Goal: Information Seeking & Learning: Check status

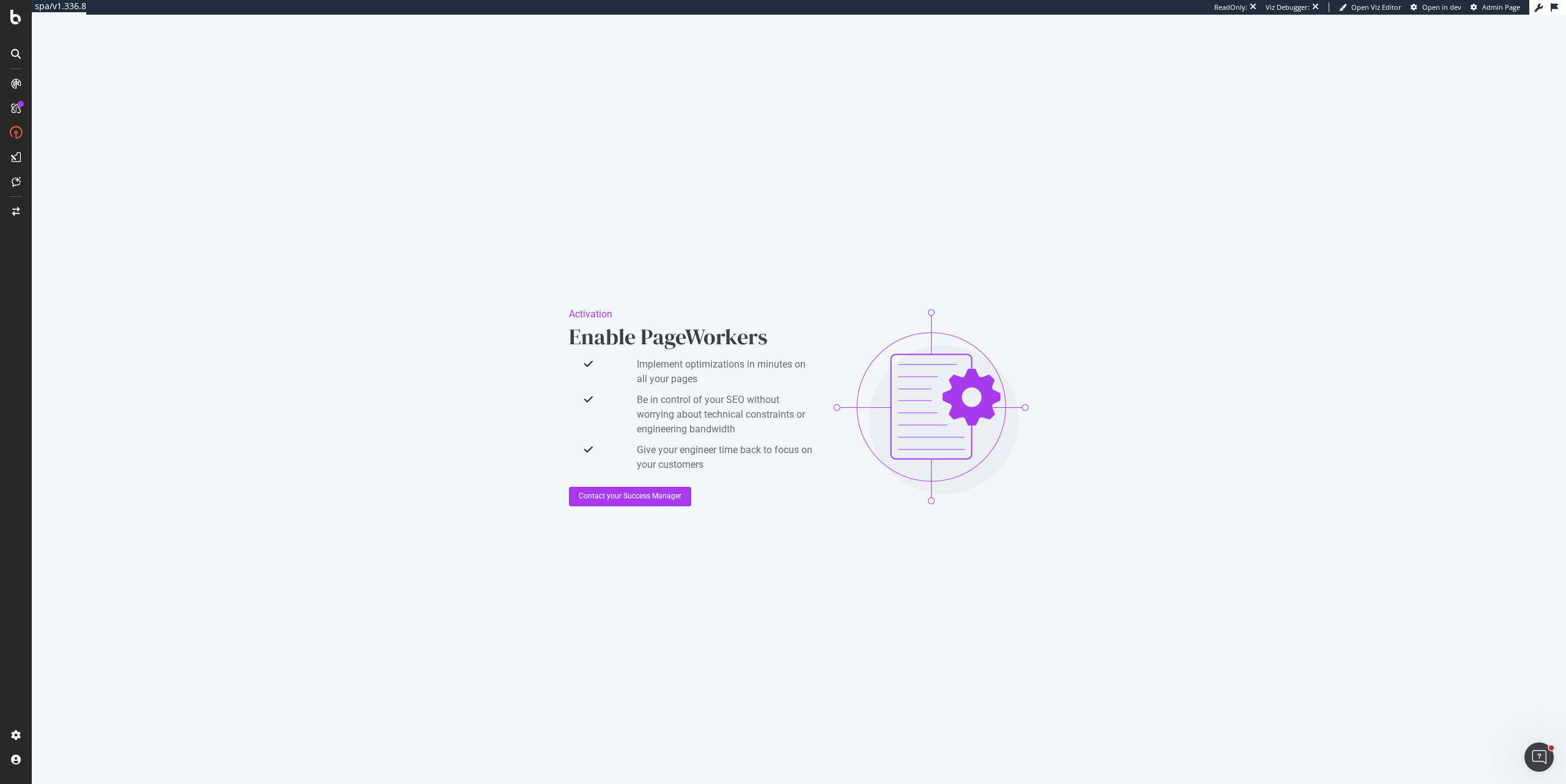
click at [325, 106] on div "Activation Enable PageWorkers Implement optimizations in minutes on all your pa…" at bounding box center [799, 406] width 1534 height 784
click at [372, 163] on div "Activation Enable PageWorkers Implement optimizations in minutes on all your pa…" at bounding box center [799, 406] width 1534 height 784
click at [58, 118] on div "Overview" at bounding box center [62, 116] width 35 height 12
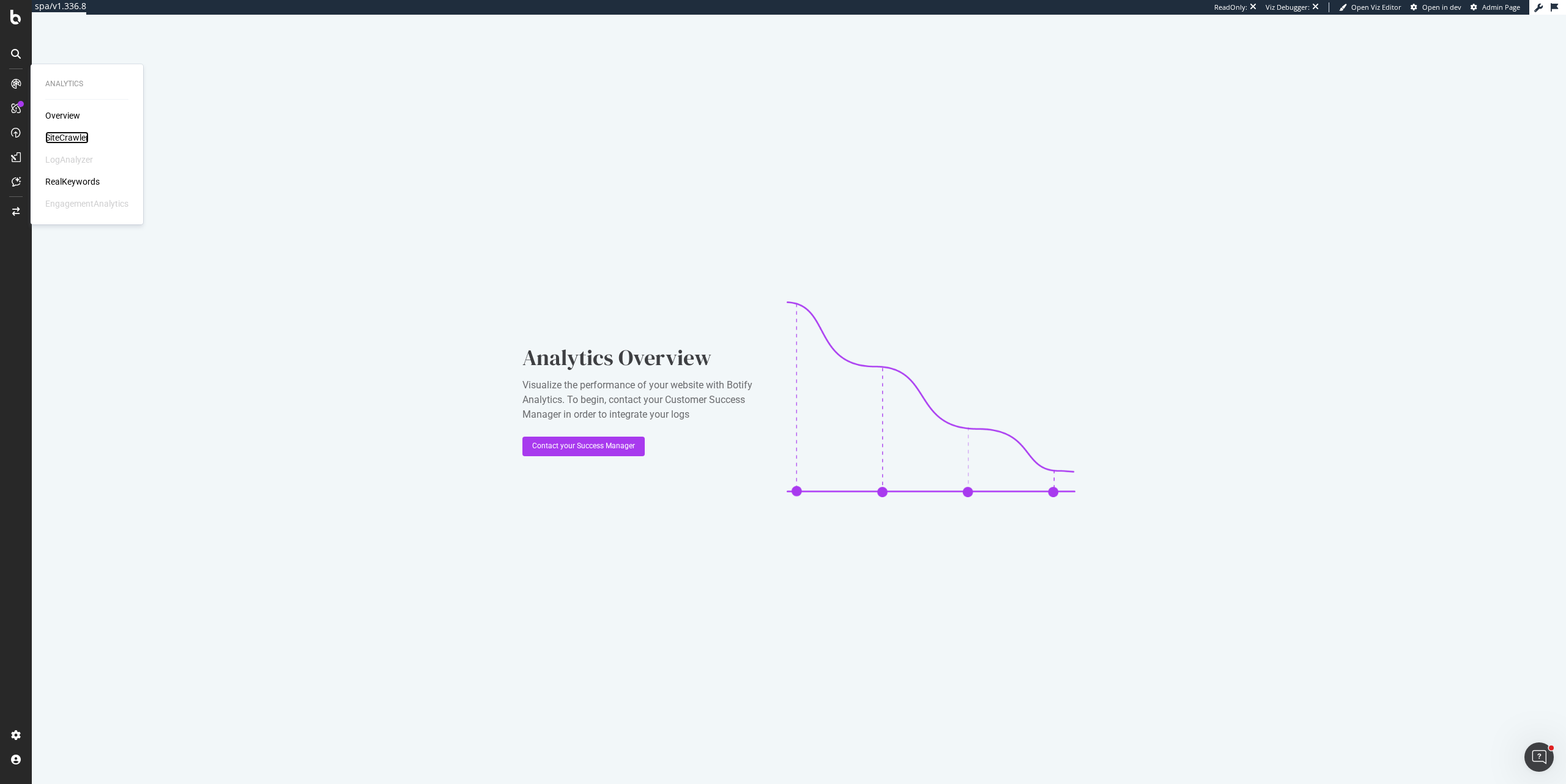
click at [78, 141] on div "SiteCrawler" at bounding box center [67, 137] width 43 height 12
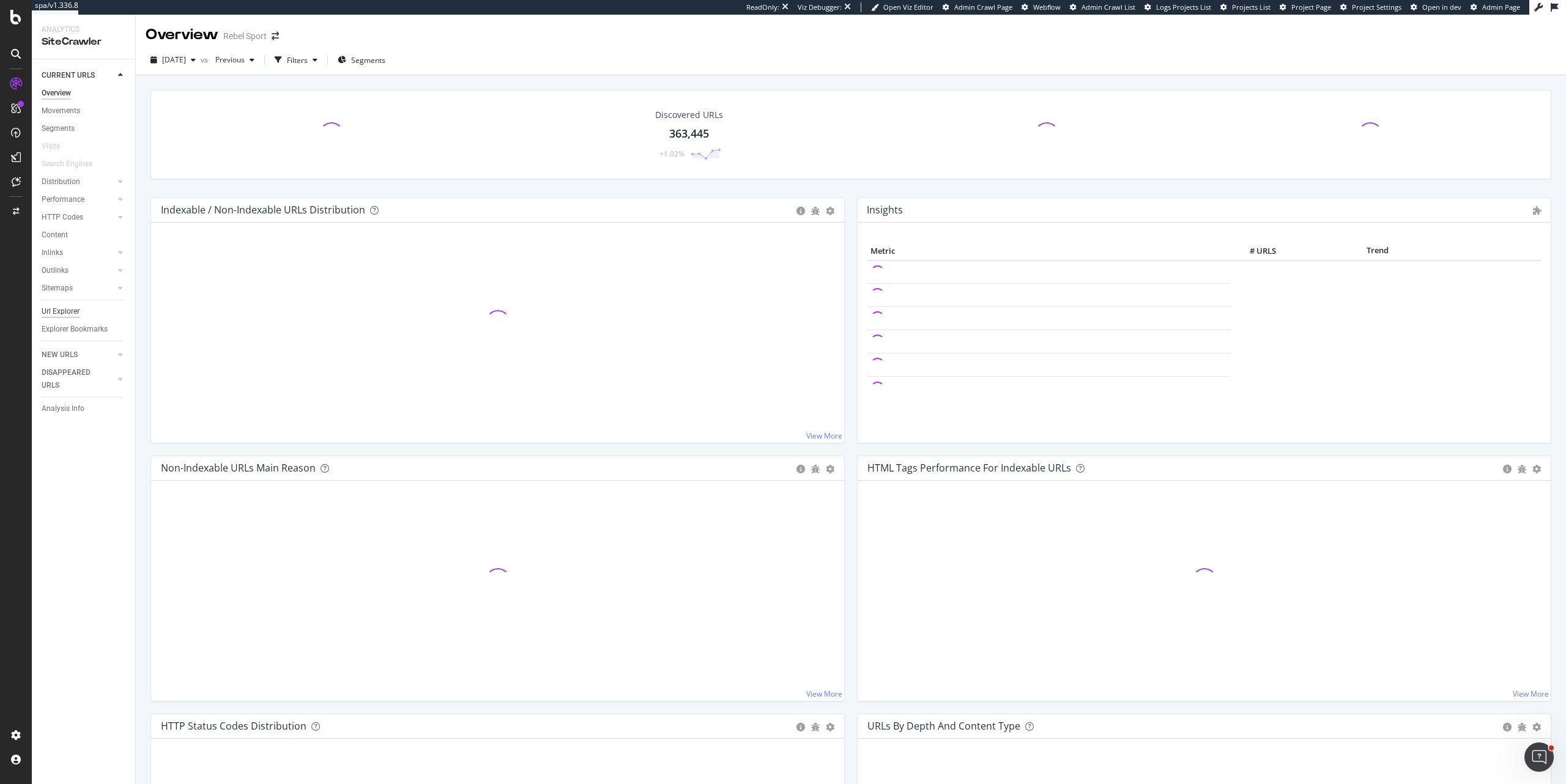
click at [58, 308] on div "Url Explorer" at bounding box center [60, 312] width 38 height 13
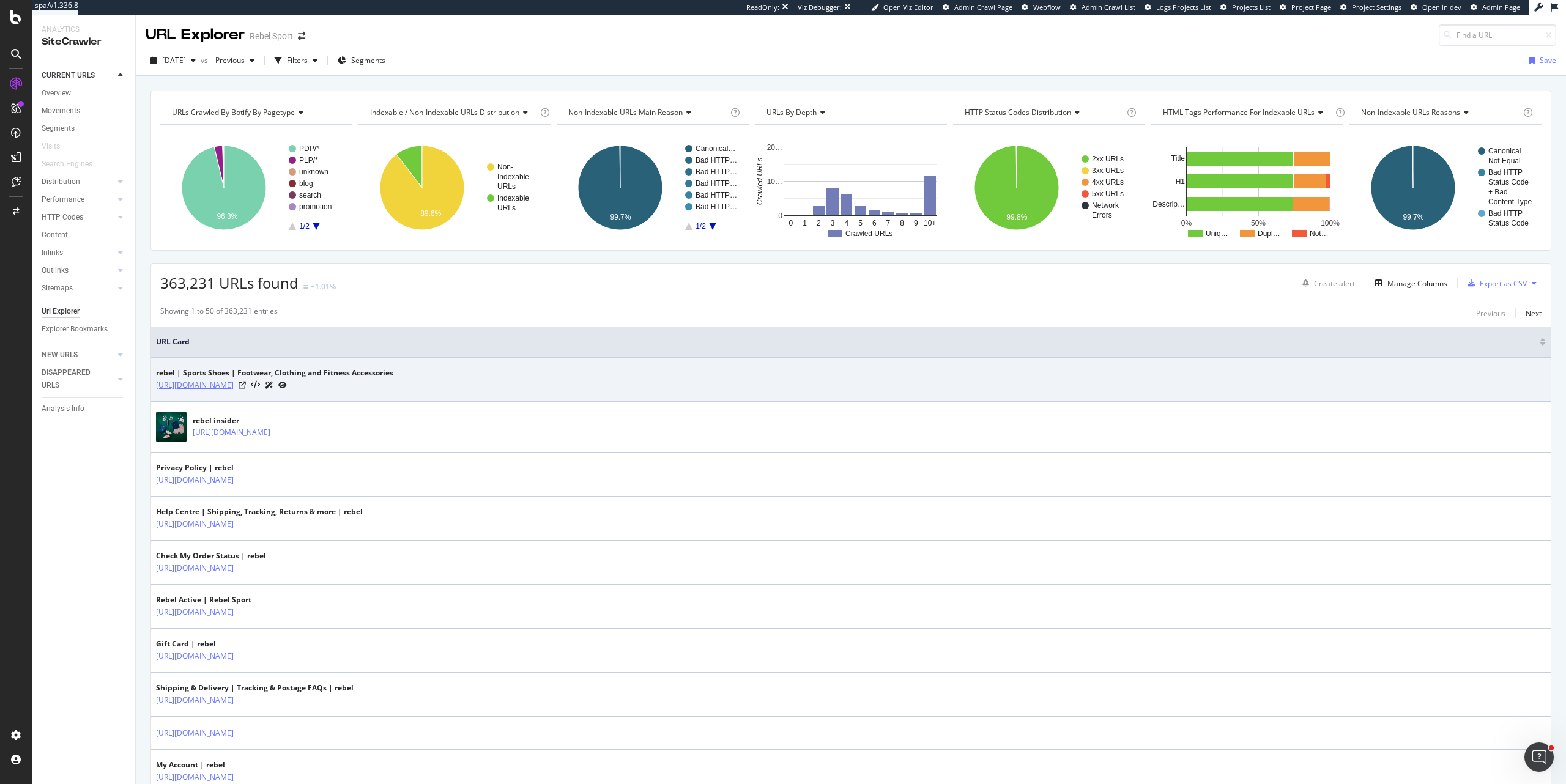
drag, startPoint x: 267, startPoint y: 385, endPoint x: 182, endPoint y: 387, distance: 85.0
click at [182, 387] on div "[URL][DOMAIN_NAME]" at bounding box center [275, 385] width 237 height 13
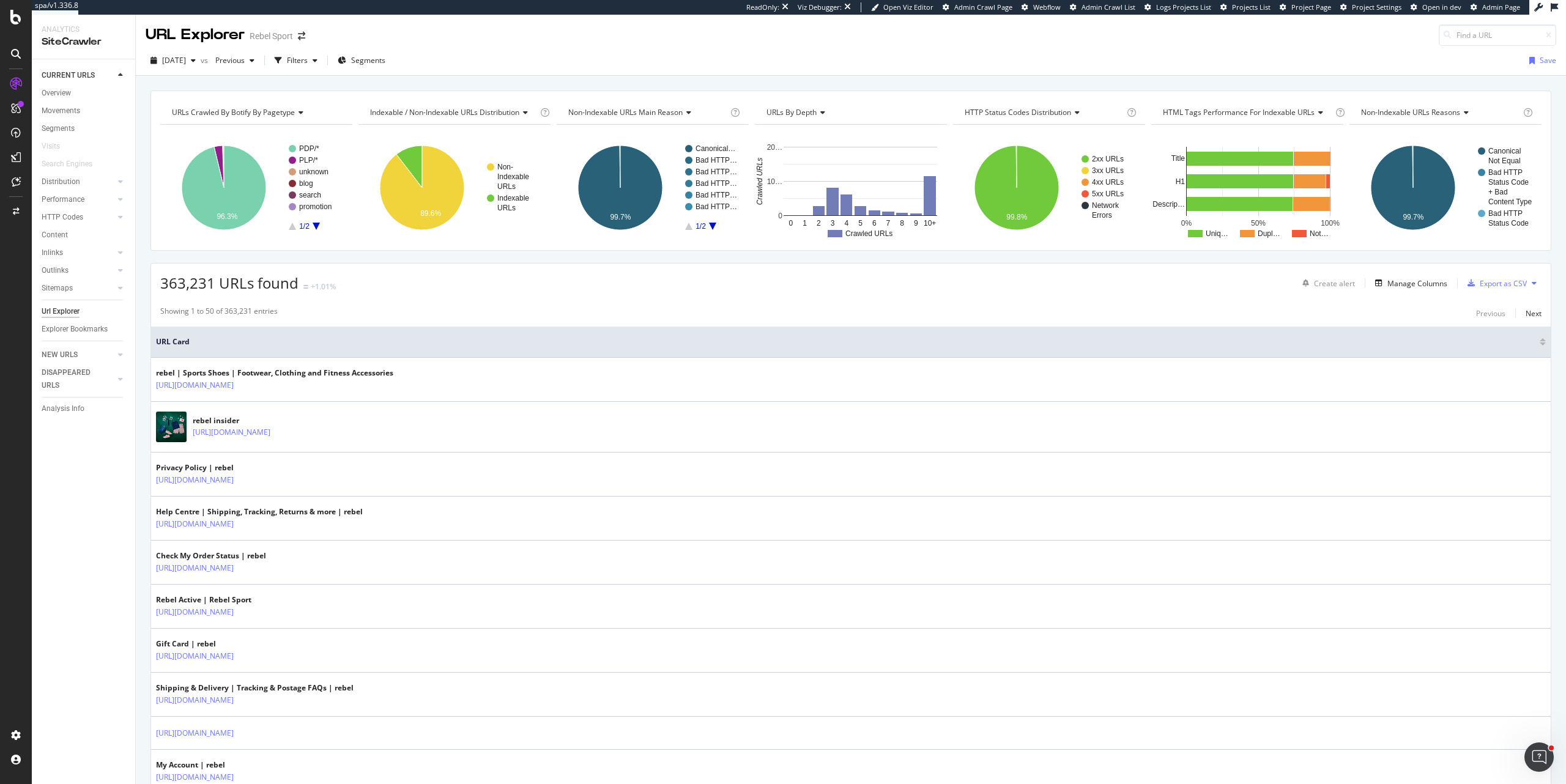
copy link "[DOMAIN_NAME][URL]"
click at [68, 229] on div "PageWorkers" at bounding box center [70, 230] width 51 height 12
